Goal: Transaction & Acquisition: Purchase product/service

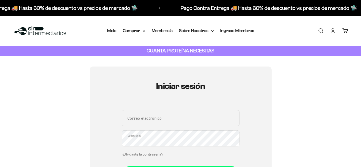
click at [152, 119] on input "Correo electrónico" at bounding box center [181, 118] width 118 height 16
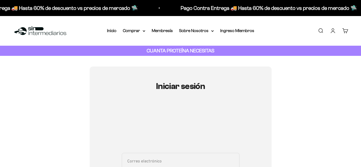
type input "[EMAIL_ADDRESS][DOMAIN_NAME]"
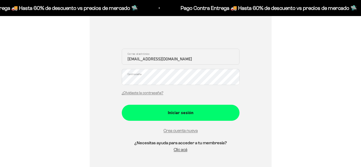
scroll to position [107, 0]
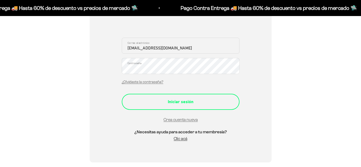
click at [173, 102] on div "Iniciar sesión" at bounding box center [181, 102] width 96 height 7
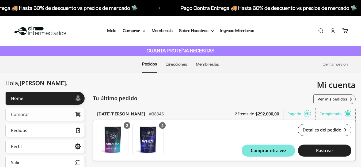
click at [40, 113] on link "Comprar" at bounding box center [45, 114] width 80 height 13
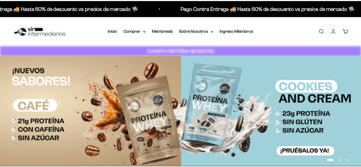
scroll to position [194, 0]
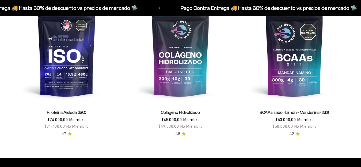
scroll to position [134, 0]
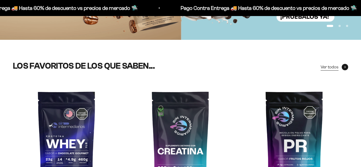
click at [328, 66] on span "Ver todos" at bounding box center [330, 67] width 18 height 7
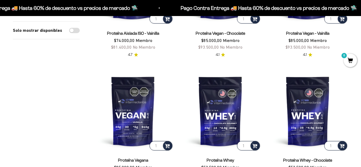
scroll to position [1072, 0]
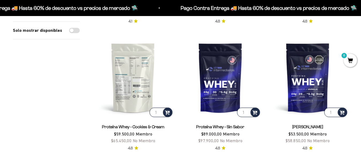
click at [137, 80] on img at bounding box center [133, 77] width 81 height 81
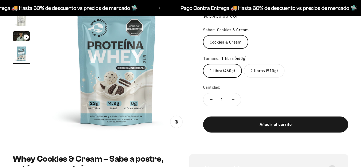
scroll to position [0, 452]
click at [269, 71] on label "2 libras (910g)" at bounding box center [264, 70] width 41 height 13
click at [203, 64] on input "2 libras (910g)" at bounding box center [203, 64] width 0 height 0
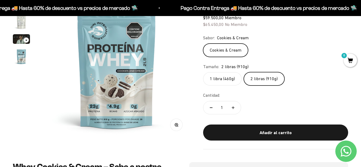
scroll to position [80, 0]
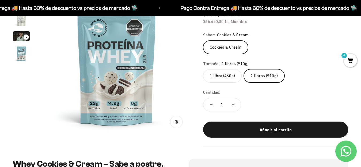
click at [233, 104] on icon "Aumentar cantidad" at bounding box center [233, 105] width 0 height 3
type input "2"
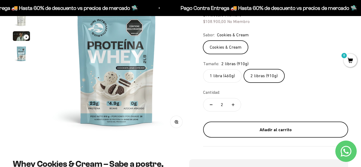
click at [291, 127] on div "Añadir al carrito" at bounding box center [276, 130] width 124 height 7
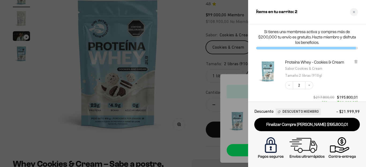
click at [175, 81] on div at bounding box center [183, 83] width 366 height 167
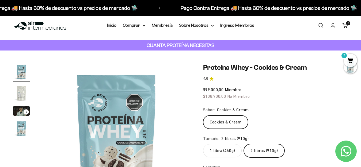
scroll to position [0, 0]
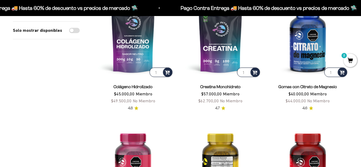
scroll to position [161, 0]
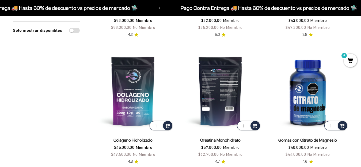
click at [224, 95] on img at bounding box center [220, 91] width 81 height 81
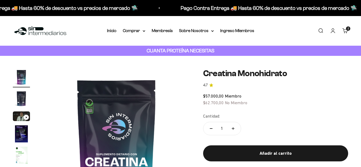
click at [233, 128] on icon "Aumentar cantidad" at bounding box center [233, 129] width 3 height 3
click at [214, 128] on button "Reducir cantidad" at bounding box center [212, 128] width 16 height 13
type input "1"
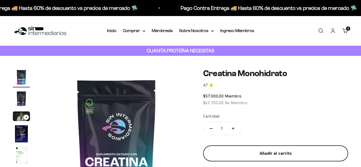
click at [258, 152] on div "Añadir al carrito" at bounding box center [276, 153] width 124 height 7
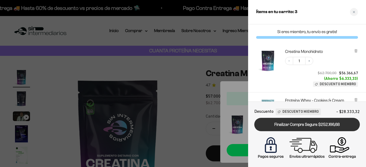
click at [308, 125] on link "Finalizar Compra Segura $252.166,68" at bounding box center [307, 125] width 106 height 14
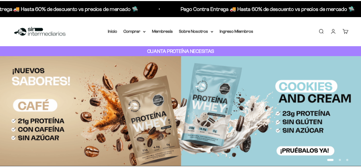
scroll to position [2, 0]
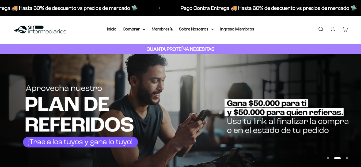
click at [332, 31] on link "Cuenta" at bounding box center [333, 29] width 6 height 6
click at [331, 31] on link "Cuenta" at bounding box center [333, 29] width 6 height 6
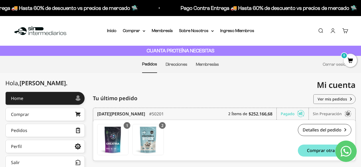
click at [334, 33] on link "Cuenta" at bounding box center [333, 31] width 6 height 6
click at [333, 65] on link "Cerrar sesión" at bounding box center [335, 64] width 25 height 5
